Goal: Check status: Check status

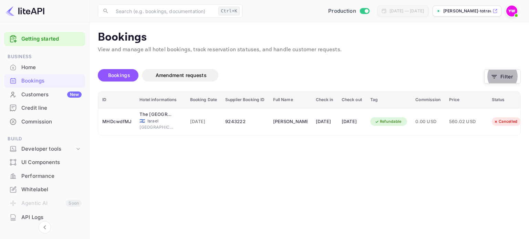
click at [497, 75] on icon "button" at bounding box center [494, 76] width 7 height 7
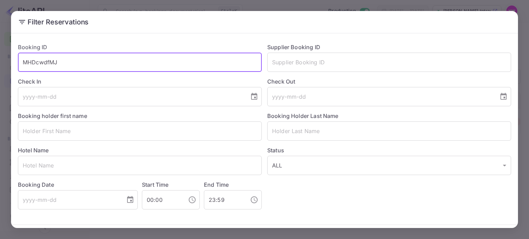
click at [52, 64] on input "MHDcwdfMJ" at bounding box center [140, 62] width 244 height 19
paste input "Ok9Ovo9A"
type input "MOk9Ovo9A"
click at [444, 232] on button "Filter Reservations" at bounding box center [477, 239] width 67 height 15
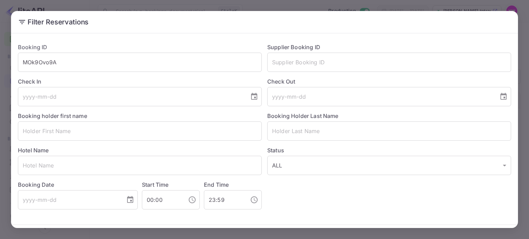
scroll to position [25, 0]
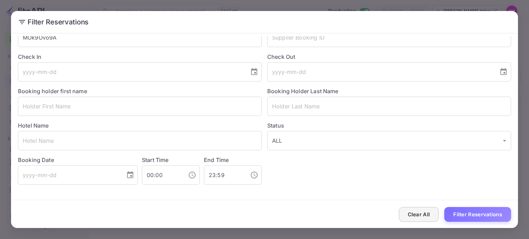
click at [402, 218] on button "Clear All" at bounding box center [419, 214] width 40 height 15
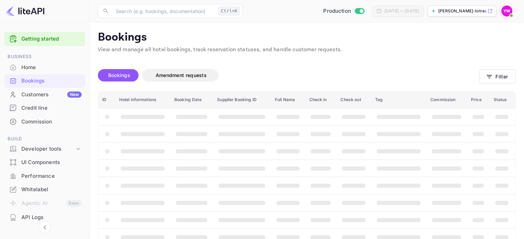
click at [27, 81] on div "Bookings" at bounding box center [51, 81] width 60 height 8
click at [496, 76] on button "Filter" at bounding box center [497, 77] width 36 height 14
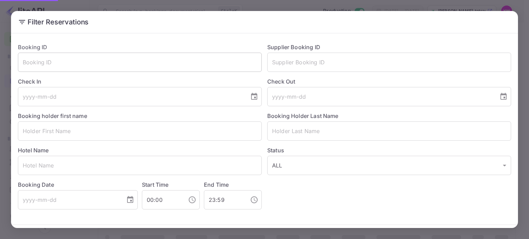
click at [91, 67] on input "text" at bounding box center [140, 62] width 244 height 19
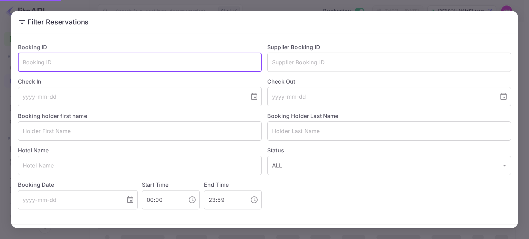
paste input "MOk9Ovo9A"
type input "MOk9Ovo9A"
click at [444, 232] on button "Filter Reservations" at bounding box center [477, 239] width 67 height 15
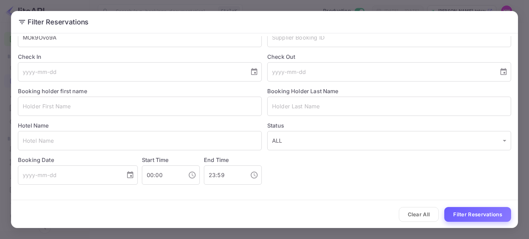
click at [475, 213] on button "Filter Reservations" at bounding box center [477, 214] width 67 height 15
